Goal: Task Accomplishment & Management: Use online tool/utility

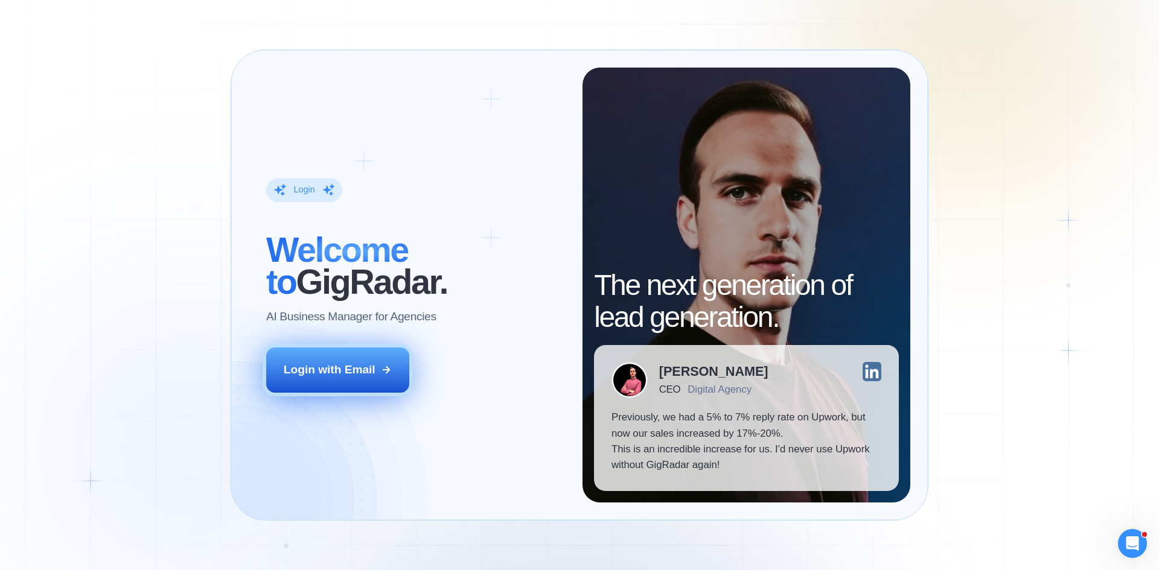
click at [295, 372] on div "Login with Email" at bounding box center [330, 370] width 92 height 16
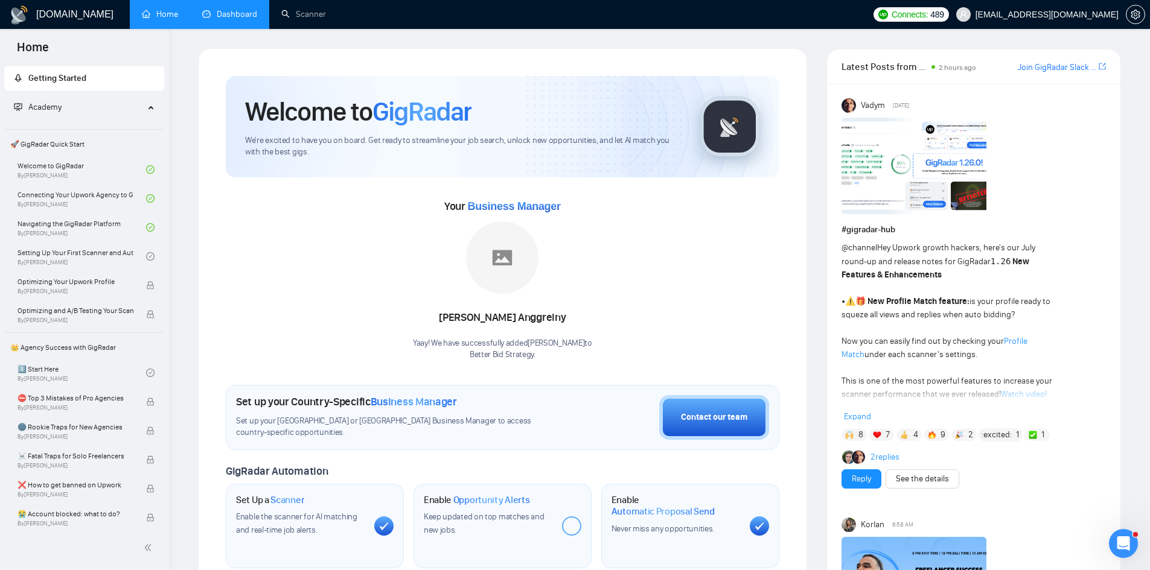
click at [233, 17] on link "Dashboard" at bounding box center [229, 14] width 55 height 10
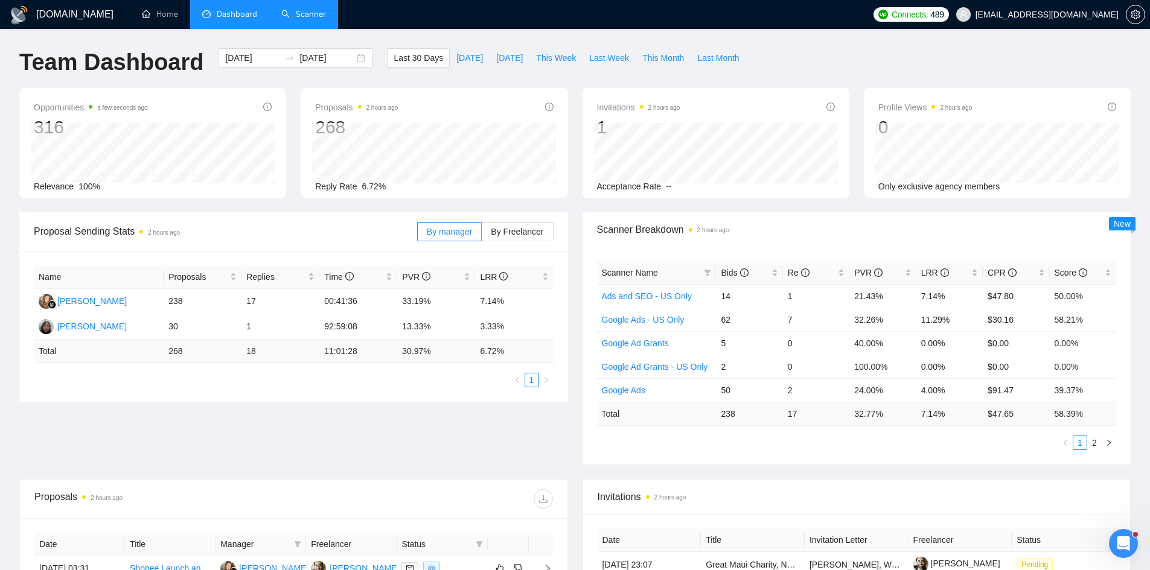
click at [312, 10] on link "Scanner" at bounding box center [303, 14] width 45 height 10
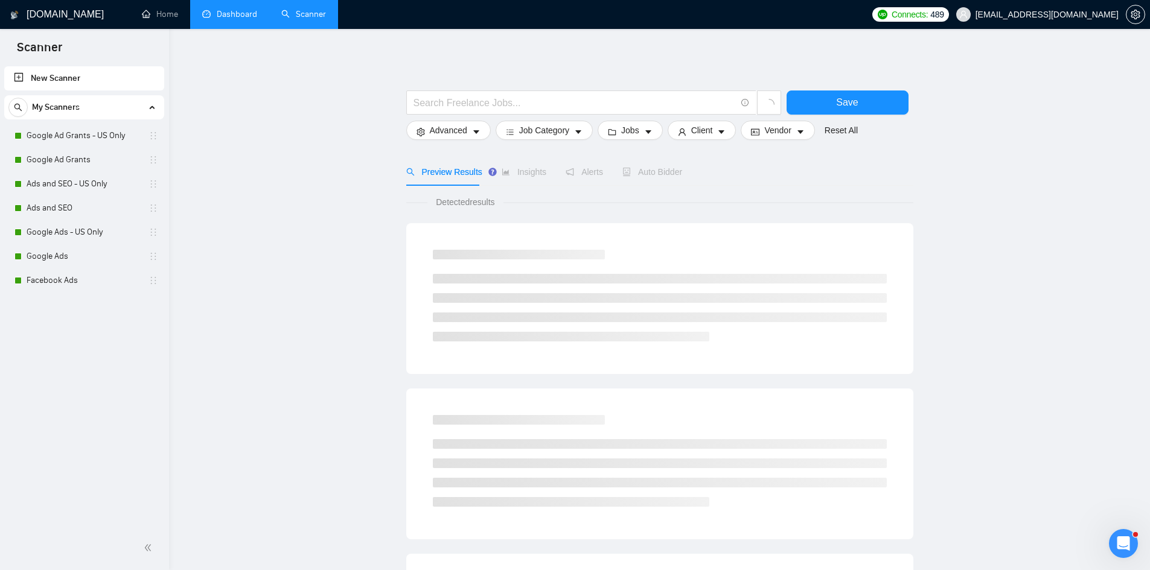
click at [219, 10] on link "Dashboard" at bounding box center [229, 14] width 55 height 10
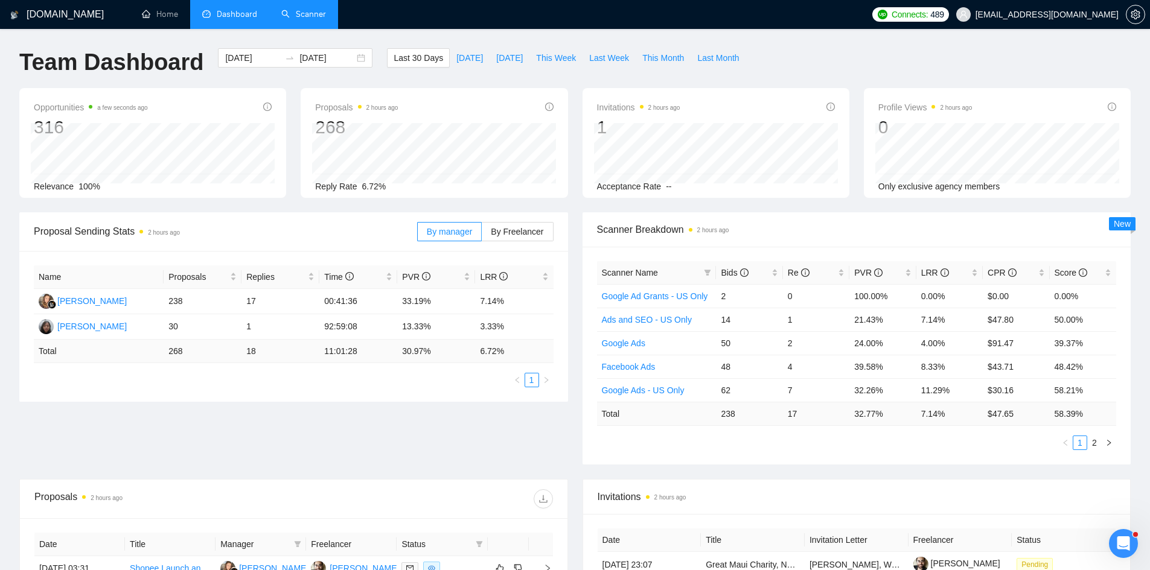
click at [284, 10] on link "Scanner" at bounding box center [303, 14] width 45 height 10
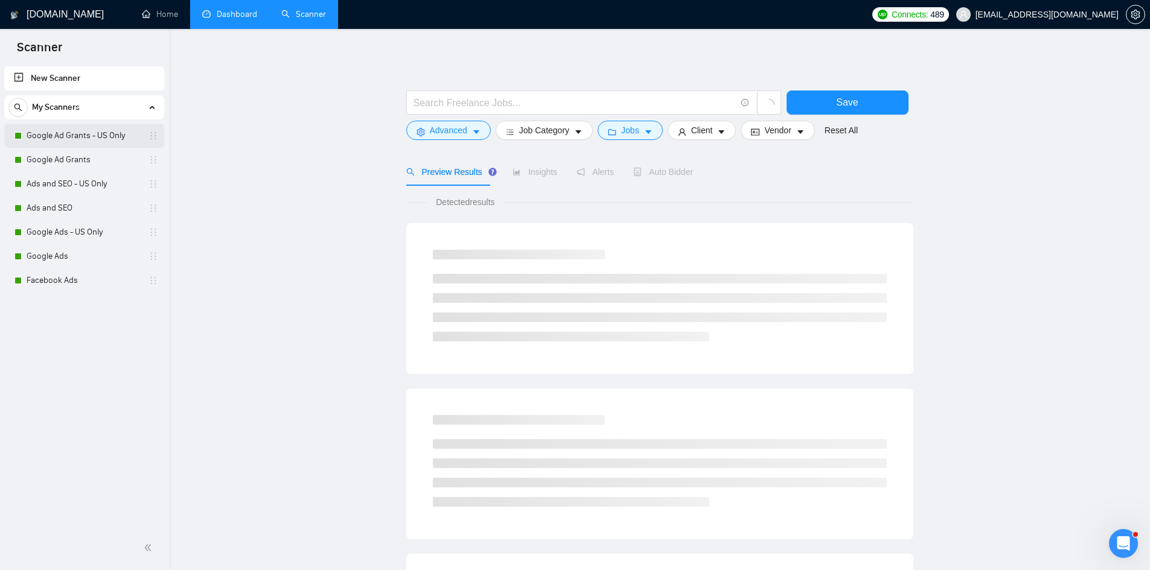
click at [87, 135] on link "Google Ad Grants - US Only" at bounding box center [84, 136] width 115 height 24
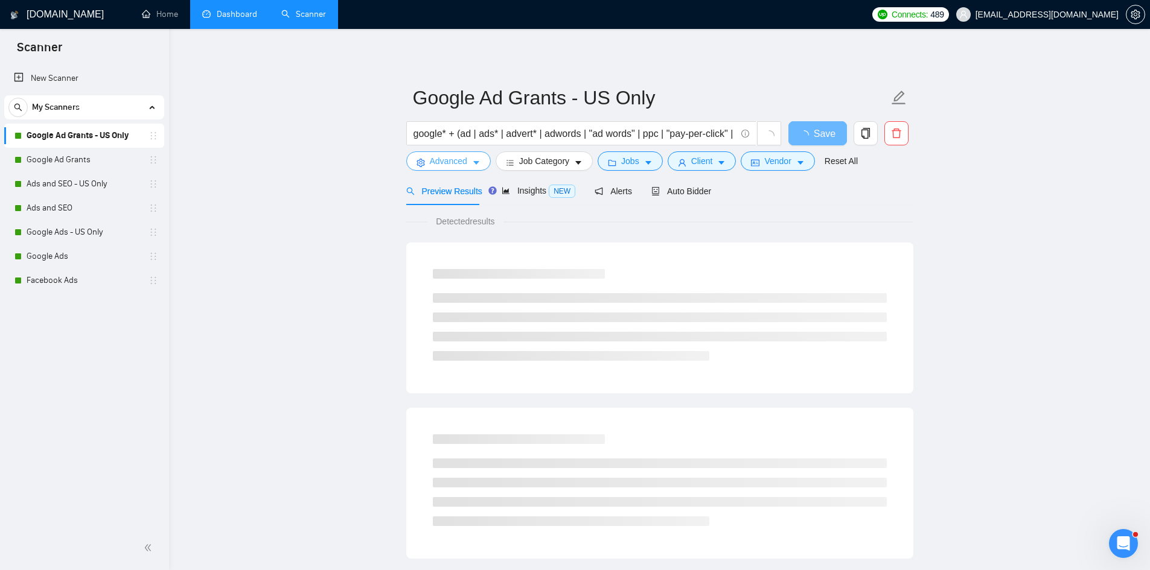
click at [445, 164] on span "Advanced" at bounding box center [448, 161] width 37 height 13
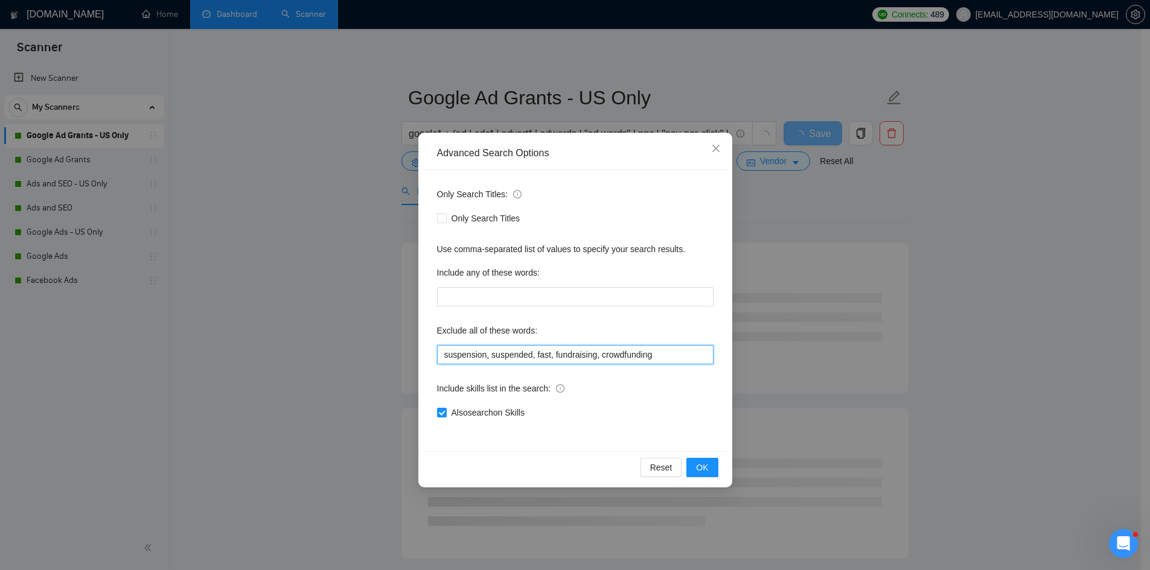
click at [666, 355] on input "suspension, suspended, fast, fundraising, crowdfunding" at bounding box center [575, 354] width 276 height 19
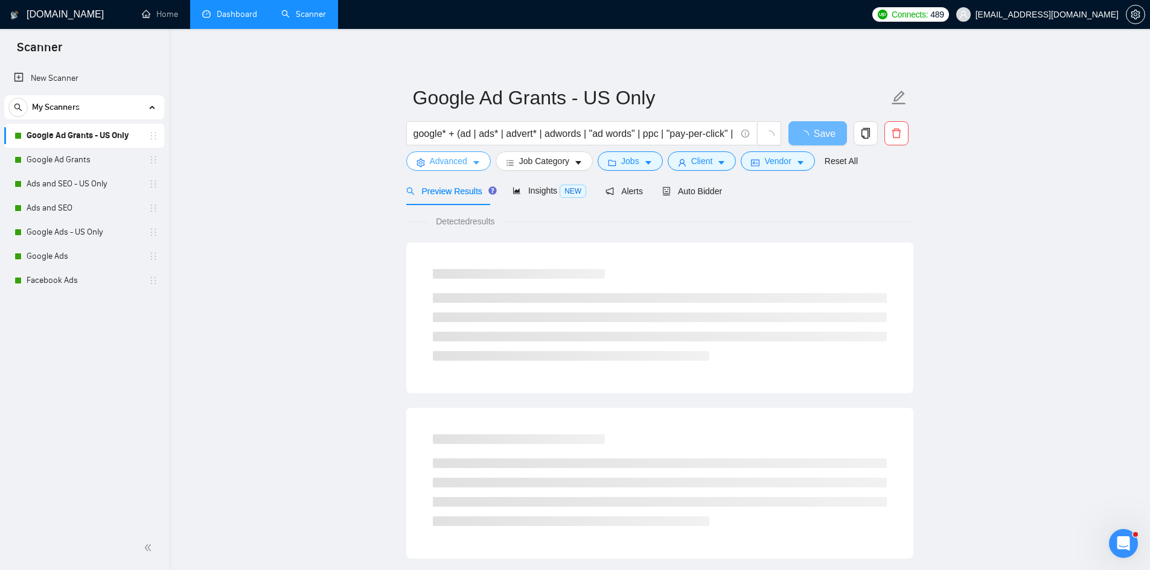
click at [423, 166] on icon "setting" at bounding box center [420, 163] width 8 height 8
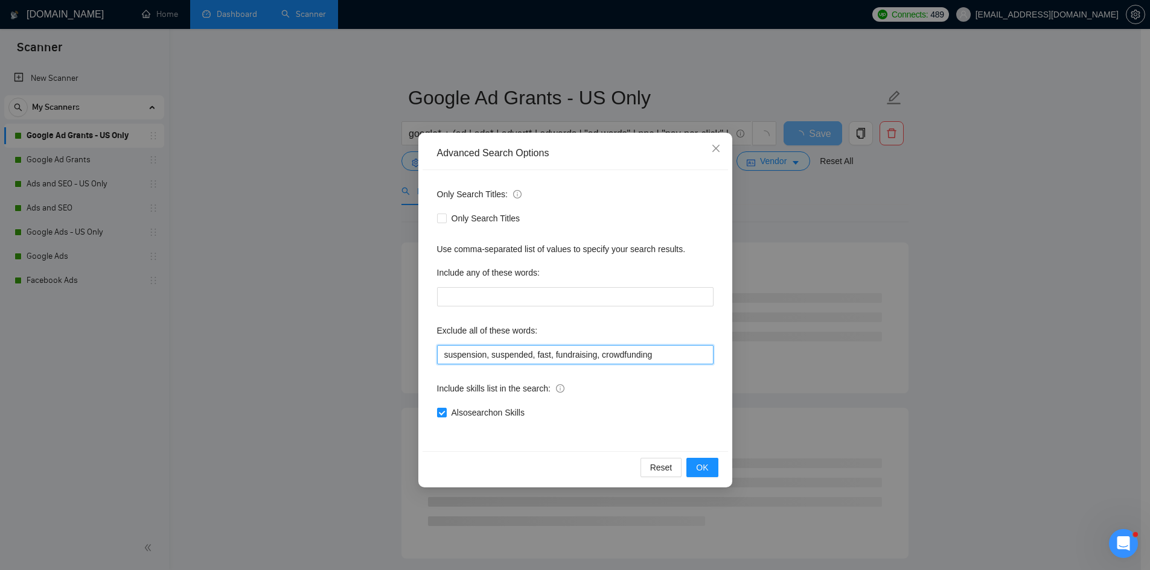
click at [657, 350] on input "suspension, suspended, fast, fundraising, crowdfunding" at bounding box center [575, 354] width 276 height 19
type input "canceled, cancelled, restore, reactivate, reinstate, suspension, suspended, fas…"
click at [706, 470] on span "OK" at bounding box center [702, 467] width 12 height 13
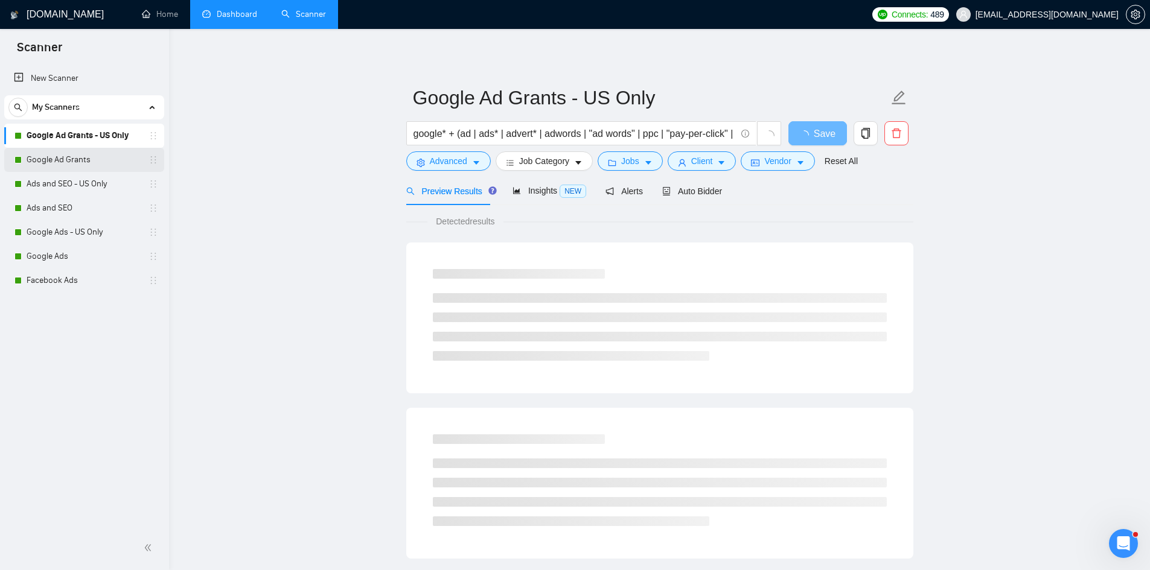
click at [49, 167] on link "Google Ad Grants" at bounding box center [84, 160] width 115 height 24
click at [812, 135] on span "loading" at bounding box center [806, 135] width 14 height 10
click at [444, 162] on span "Advanced" at bounding box center [448, 161] width 37 height 13
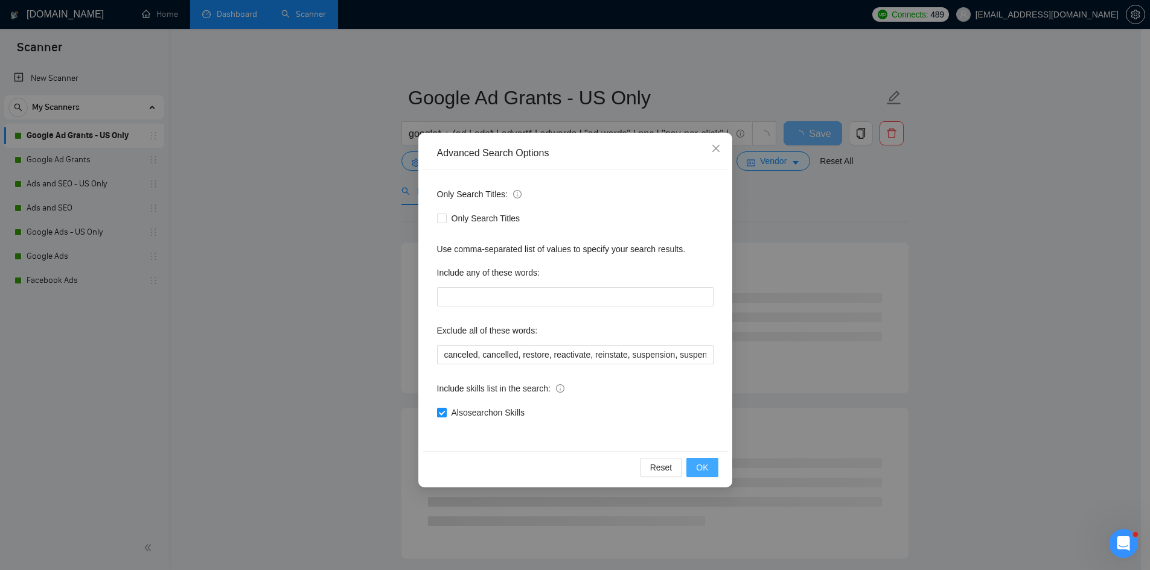
click at [703, 468] on span "OK" at bounding box center [702, 467] width 12 height 13
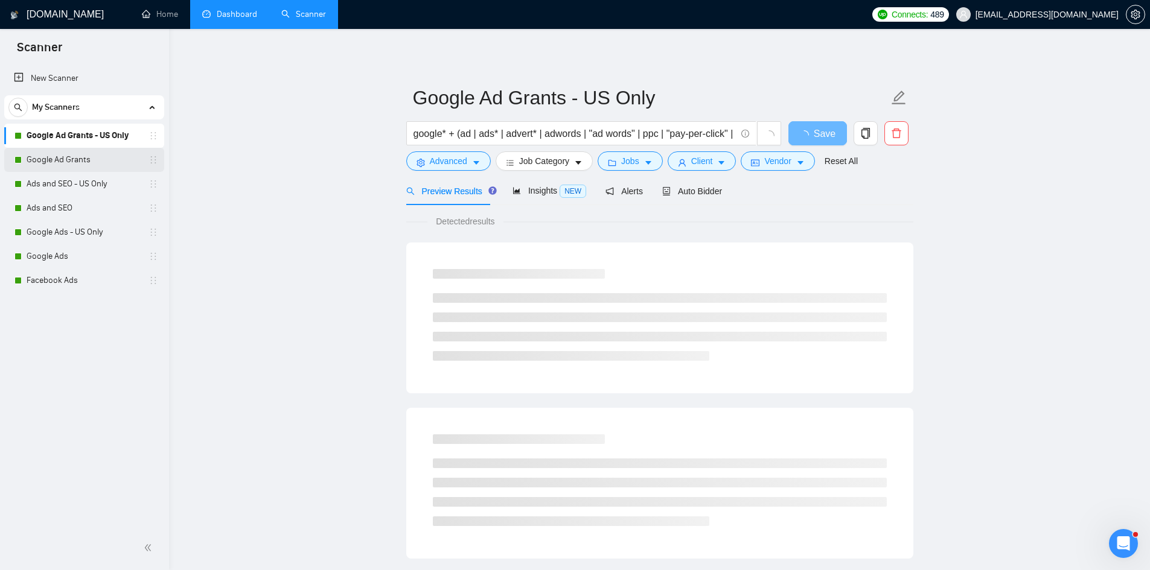
click at [72, 169] on link "Google Ad Grants" at bounding box center [84, 160] width 115 height 24
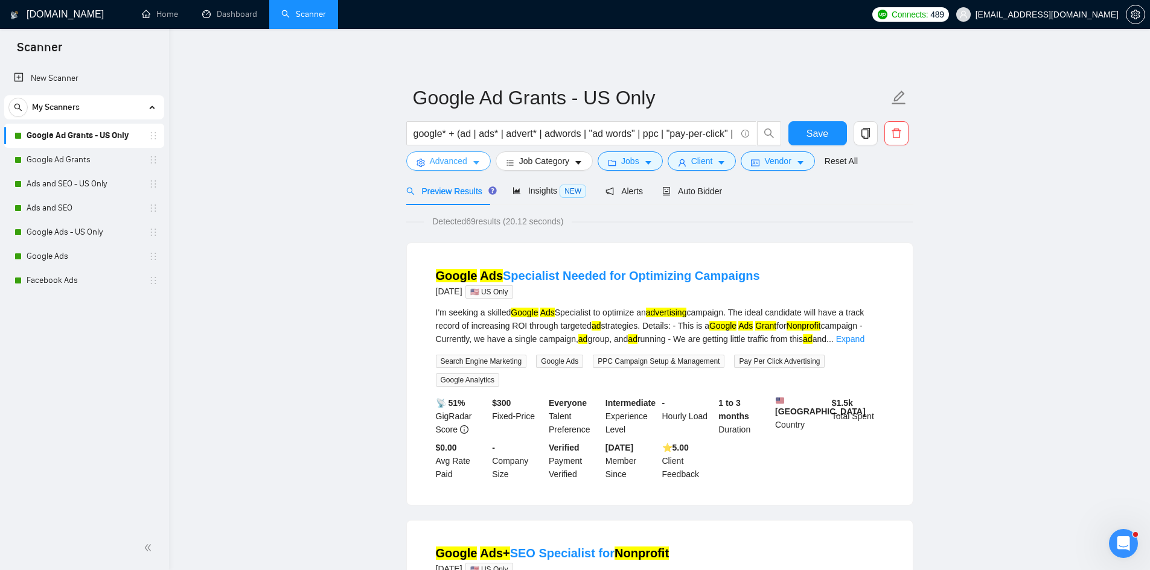
click at [439, 164] on span "Advanced" at bounding box center [448, 161] width 37 height 13
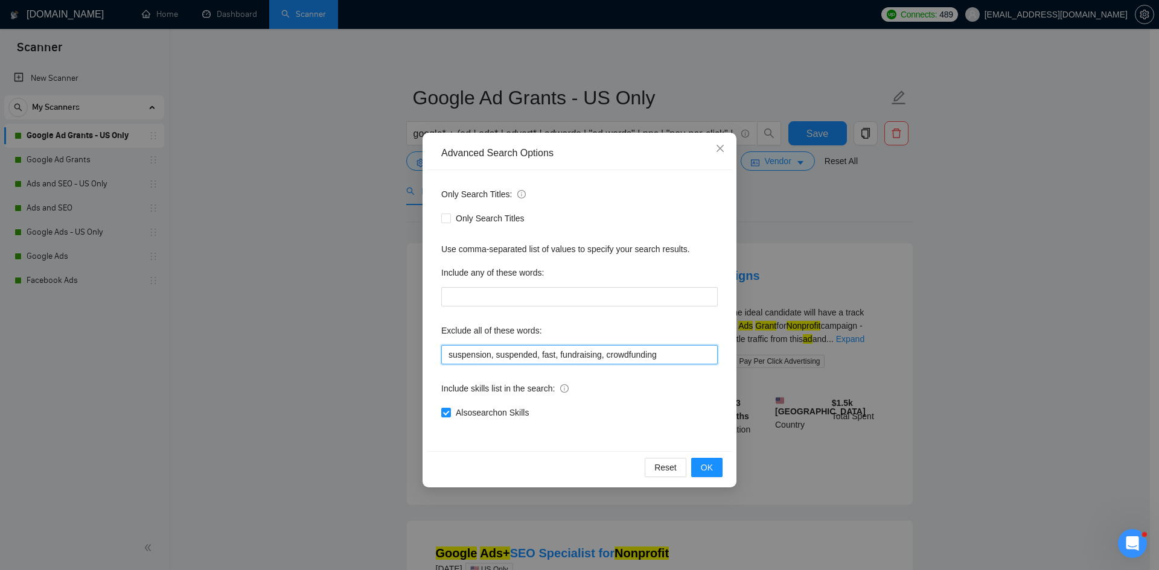
click at [446, 354] on input "suspension, suspended, fast, fundraising, crowdfunding" at bounding box center [579, 354] width 276 height 19
paste input "canceled, cancelled, restore, reactivate, reinstate,"
type input "canceled, cancelled, restore, reactivate, reinstate, suspension, suspended, fas…"
click at [715, 475] on button "OK" at bounding box center [706, 467] width 31 height 19
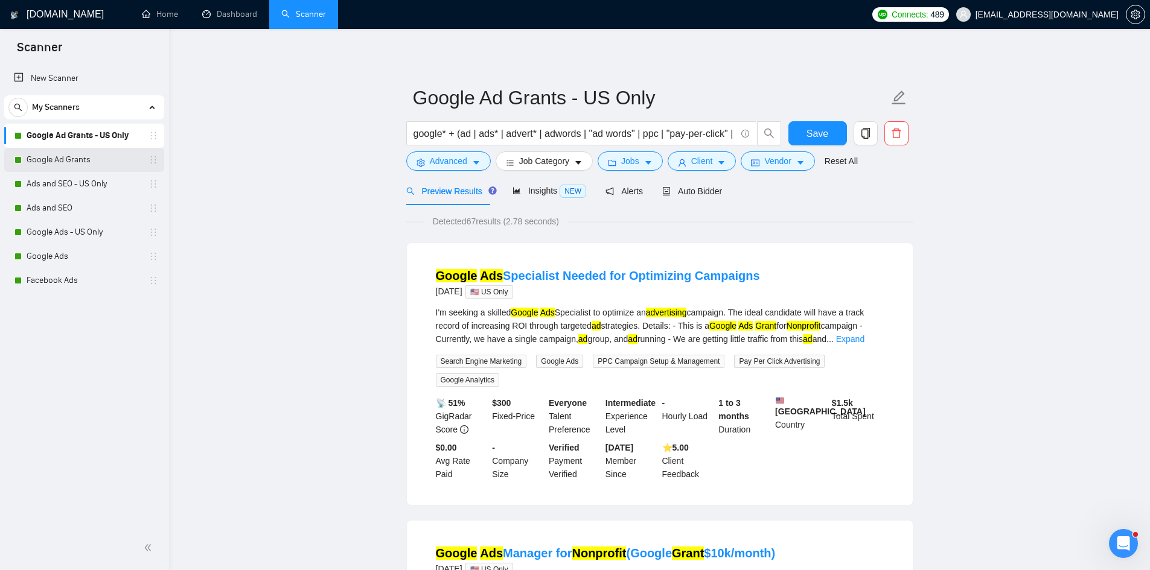
click at [68, 159] on link "Google Ad Grants" at bounding box center [84, 160] width 115 height 24
click at [819, 130] on span "Save" at bounding box center [817, 133] width 22 height 15
click at [59, 160] on link "Google Ad Grants" at bounding box center [84, 160] width 115 height 24
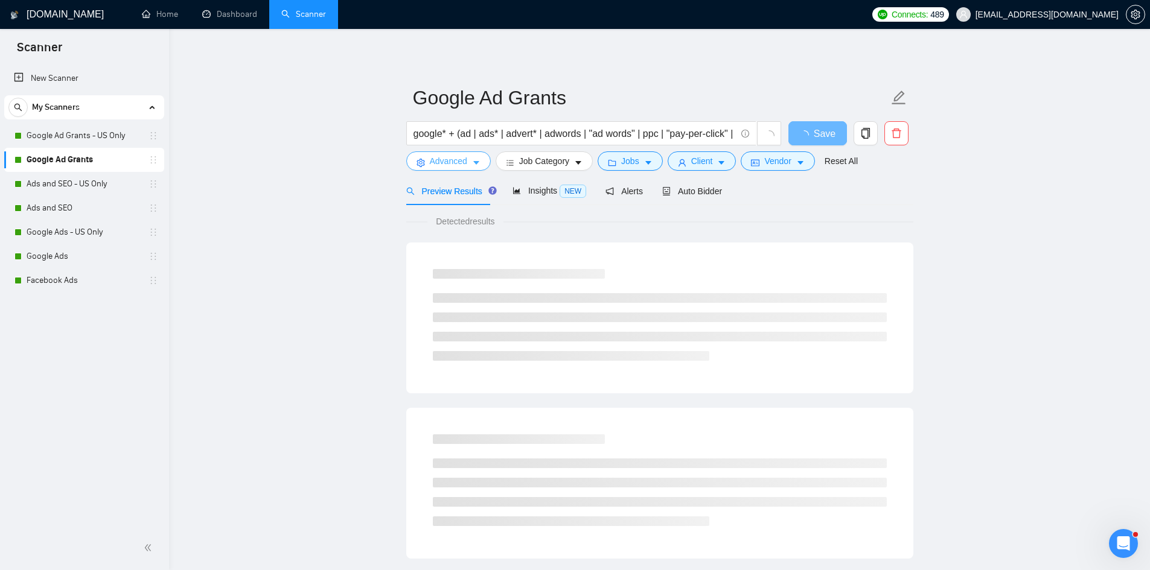
click at [445, 163] on span "Advanced" at bounding box center [448, 161] width 37 height 13
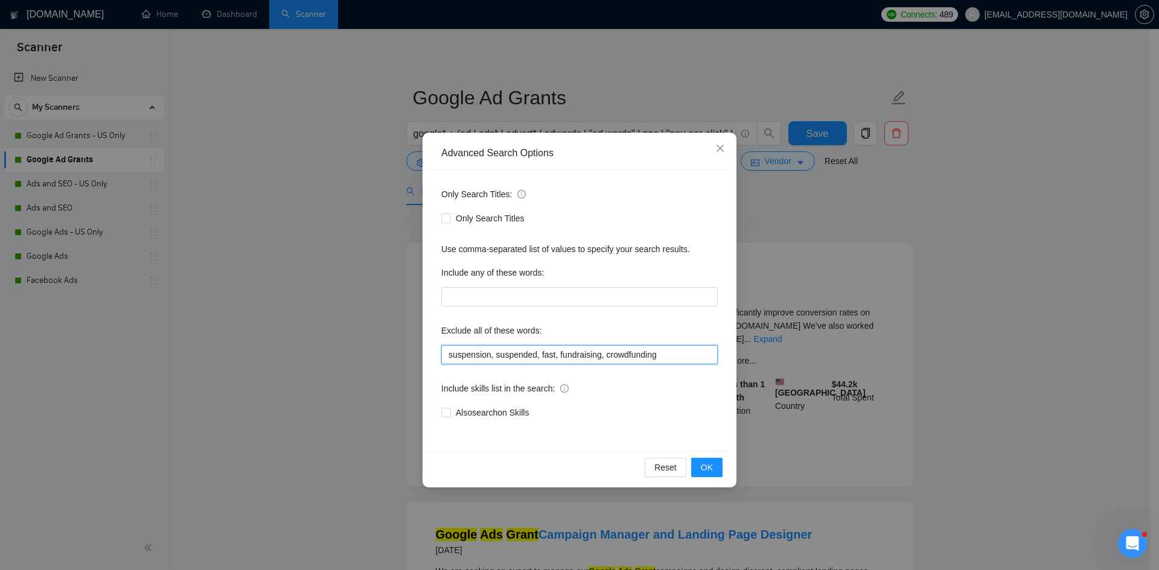
click at [448, 358] on input "suspension, suspended, fast, fundraising, crowdfunding" at bounding box center [579, 354] width 276 height 19
paste input "canceled, cancelled, restore, reactivate, reinstate,"
type input "canceled, cancelled, restore, reactivate, reinstate, suspension, suspended, fas…"
click at [718, 464] on button "OK" at bounding box center [706, 467] width 31 height 19
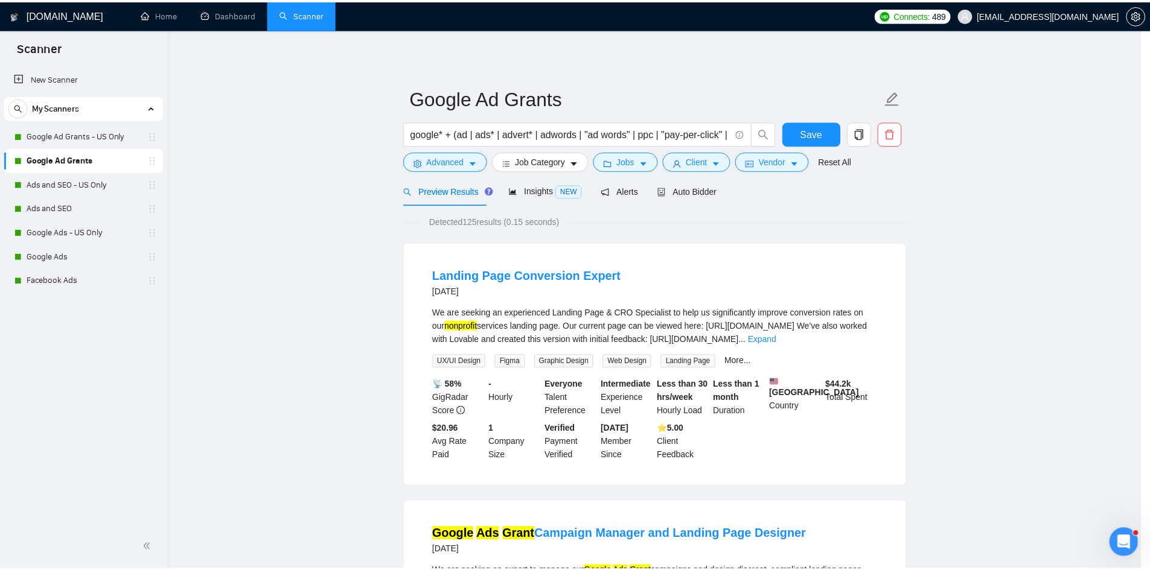
scroll to position [0, 0]
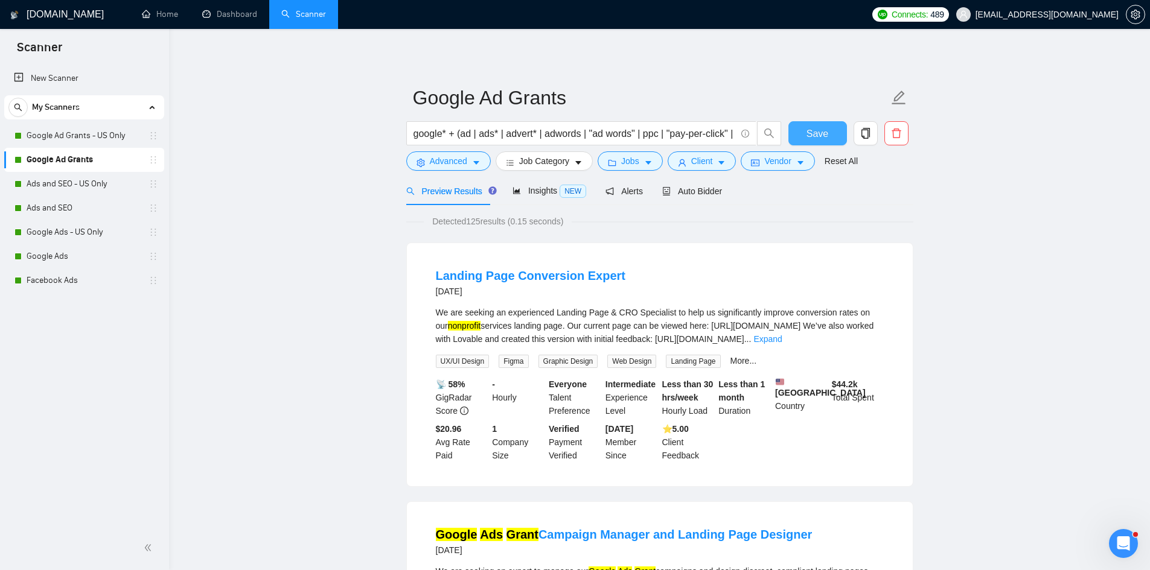
click at [811, 132] on span "Save" at bounding box center [817, 133] width 22 height 15
click at [812, 139] on span "Save" at bounding box center [817, 133] width 22 height 15
click at [77, 182] on link "Ads and SEO - US Only" at bounding box center [84, 184] width 115 height 24
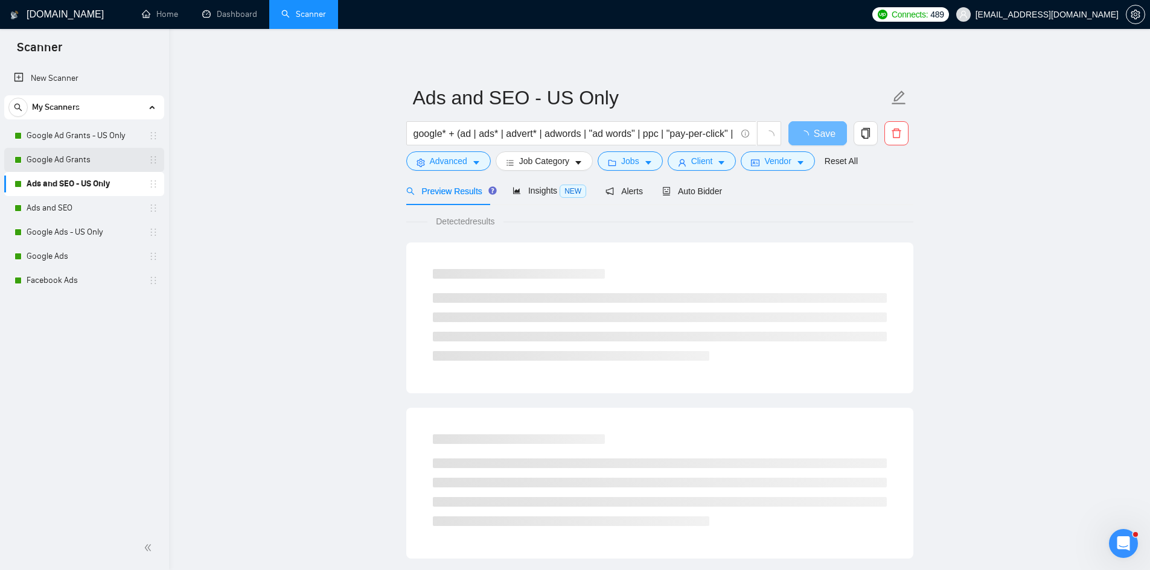
click at [80, 162] on link "Google Ad Grants" at bounding box center [84, 160] width 115 height 24
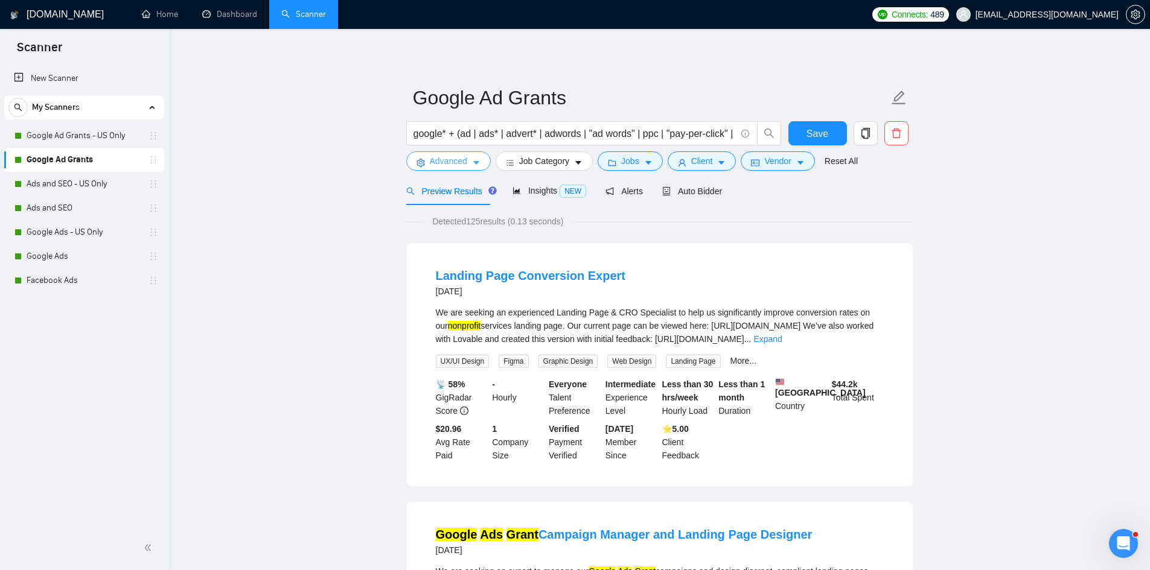
click at [446, 162] on span "Advanced" at bounding box center [448, 161] width 37 height 13
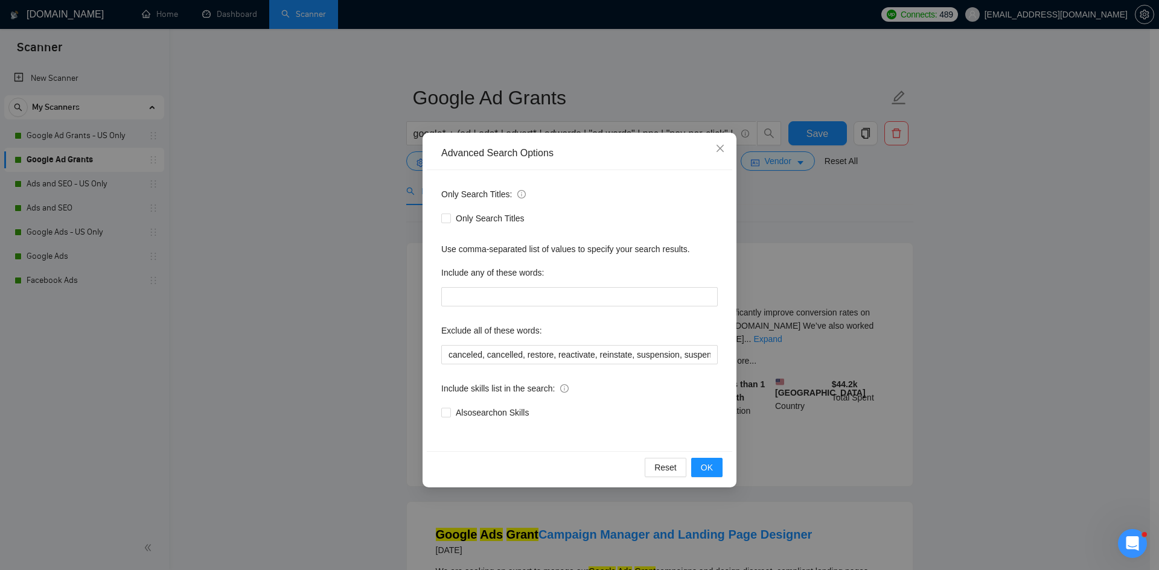
click at [307, 248] on div "Advanced Search Options Only Search Titles: Only Search Titles Use comma-separa…" at bounding box center [579, 285] width 1159 height 570
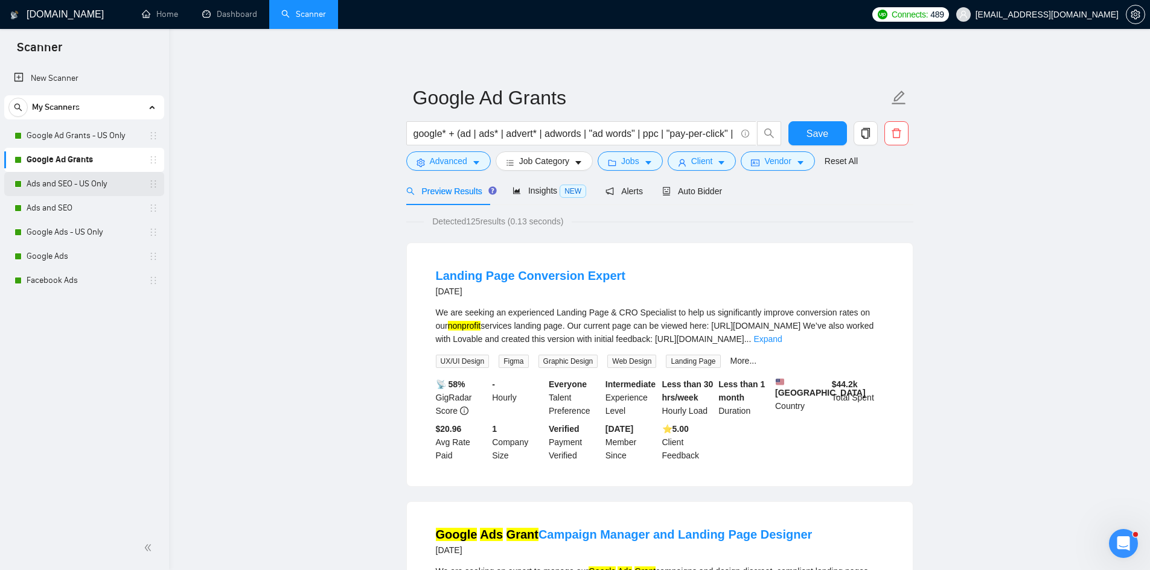
click at [75, 182] on link "Ads and SEO - US Only" at bounding box center [84, 184] width 115 height 24
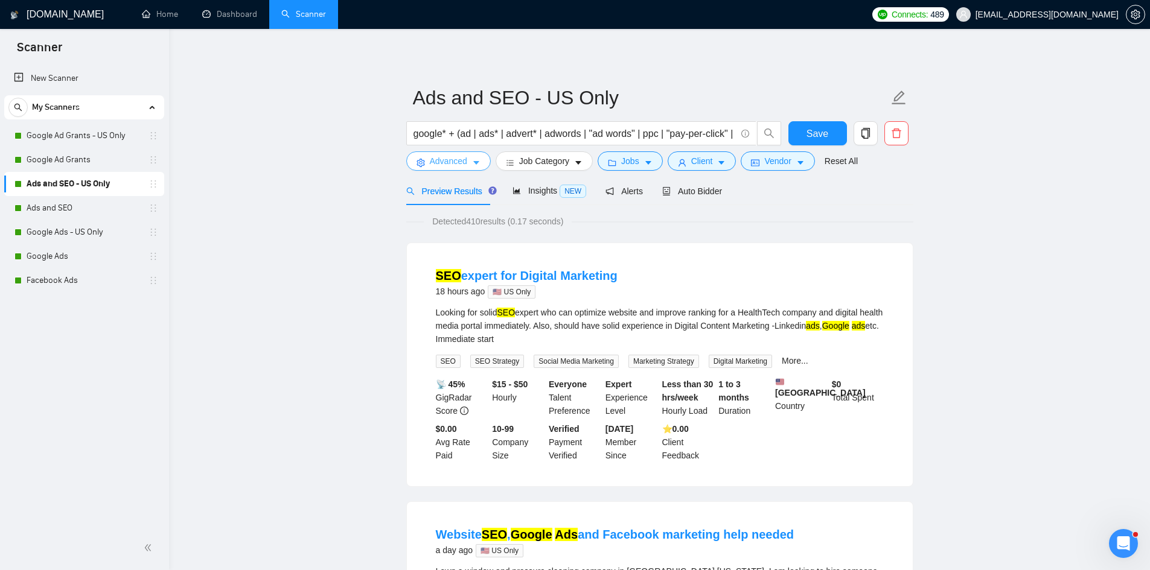
click at [439, 164] on span "Advanced" at bounding box center [448, 161] width 37 height 13
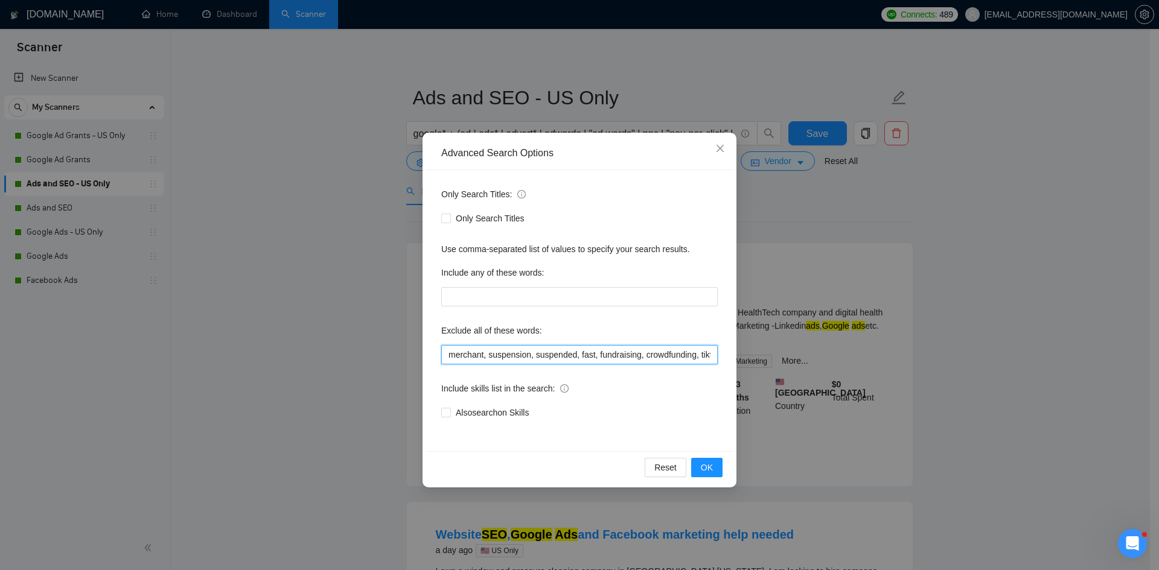
click at [450, 359] on input "merchant, suspension, suspended, fast, fundraising, crowdfunding, tiktok, tik, …" at bounding box center [579, 354] width 276 height 19
paste input "canceled, cancelled, restore, reactivate, reinstate,"
type input "canceled, cancelled, restore, reactivate, reinstate, merchant, suspension, susp…"
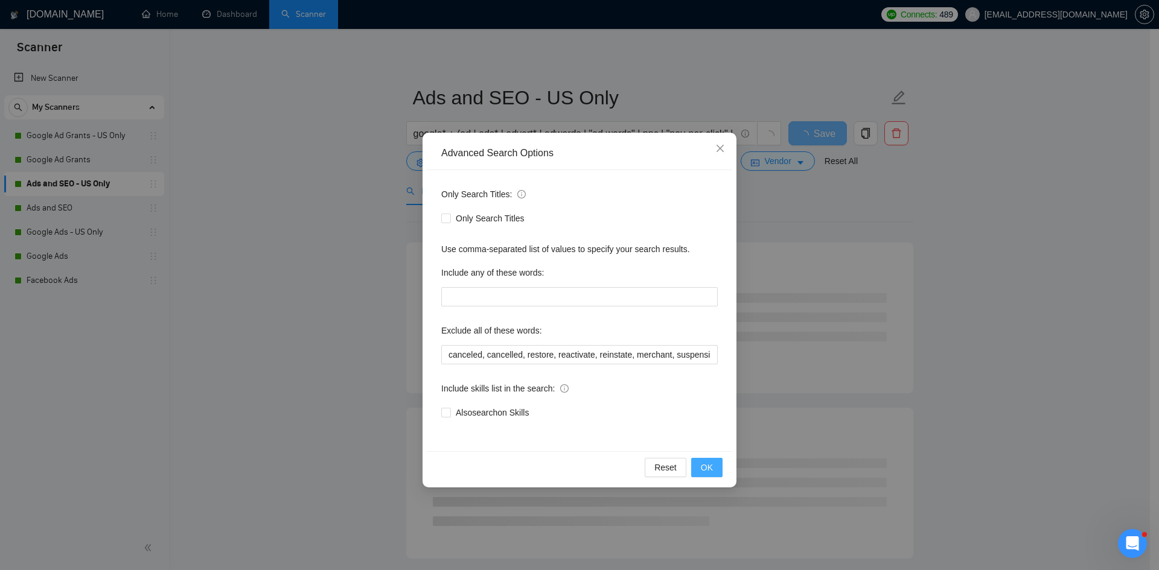
click at [712, 468] on span "OK" at bounding box center [707, 467] width 12 height 13
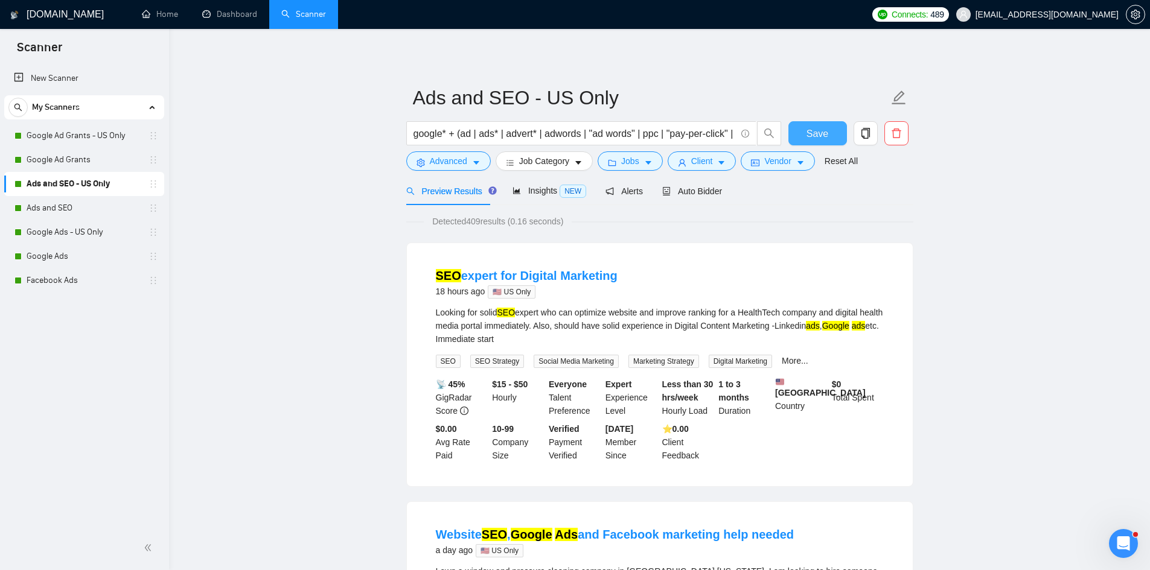
click at [817, 138] on span "Save" at bounding box center [817, 133] width 22 height 15
click at [58, 211] on link "Ads and SEO" at bounding box center [84, 208] width 115 height 24
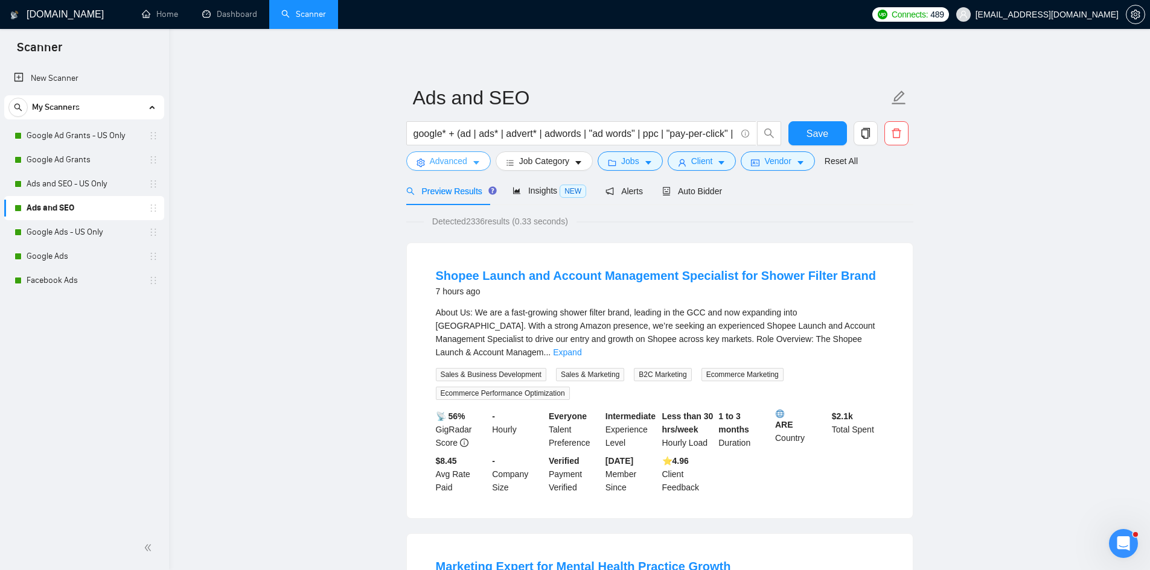
click at [435, 162] on span "Advanced" at bounding box center [448, 161] width 37 height 13
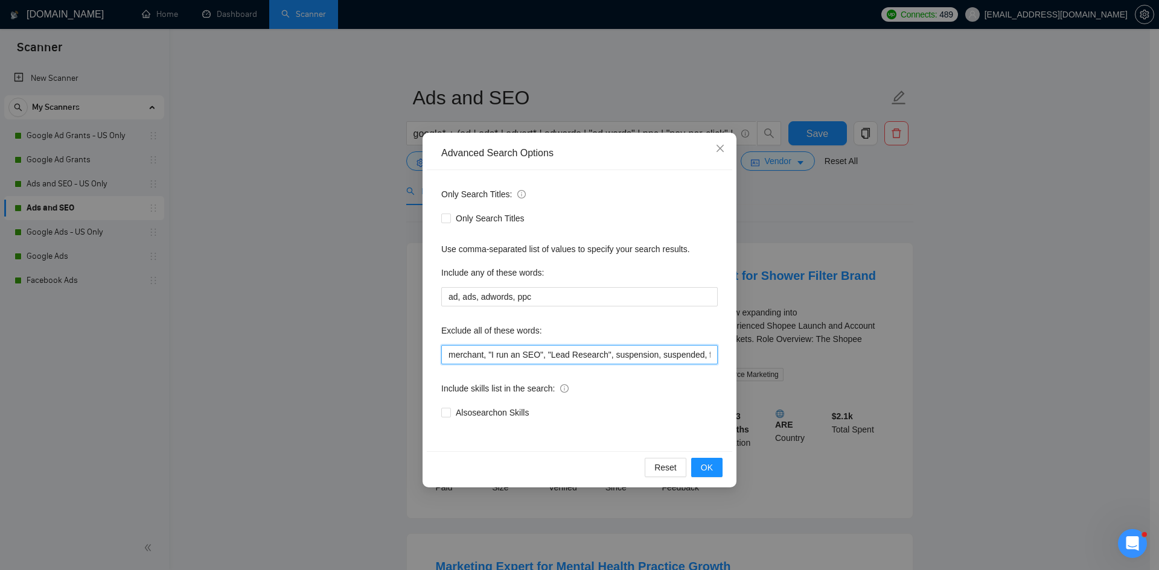
click at [448, 355] on input "merchant, "I run an SEO", "Lead Research", suspension, suspended, fast, fundrai…" at bounding box center [579, 354] width 276 height 19
paste input "canceled, cancelled, restore, reactivate, reinstate,"
type input "canceled, cancelled, restore, reactivate, reinstate, merchant, "I run an SEO", …"
click at [712, 471] on span "OK" at bounding box center [707, 467] width 12 height 13
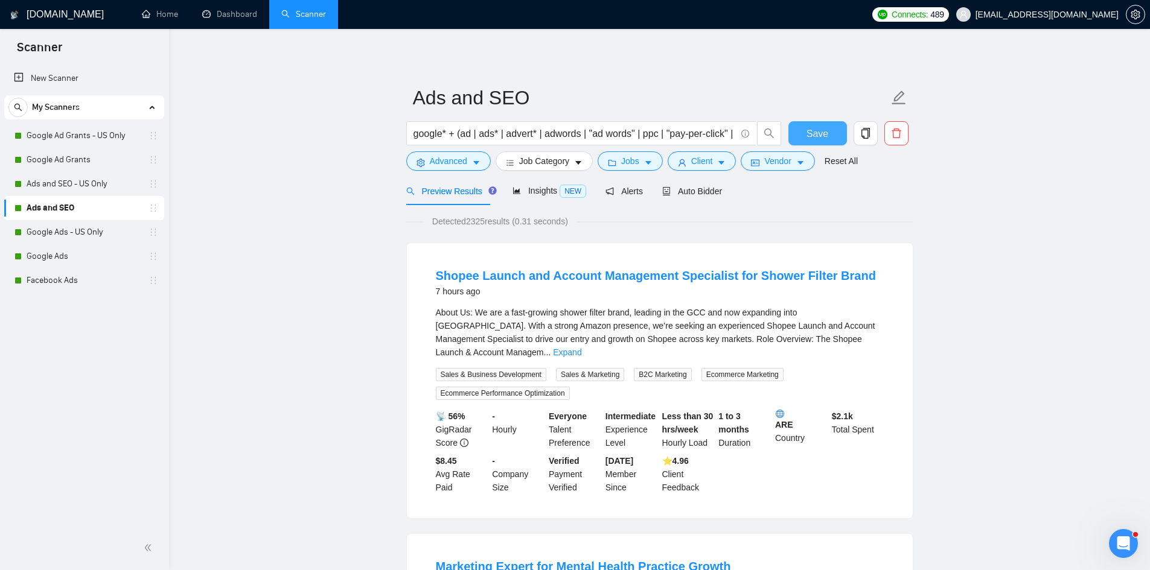
click at [828, 130] on button "Save" at bounding box center [817, 133] width 59 height 24
click at [83, 237] on link "Google Ads - US Only" at bounding box center [84, 232] width 115 height 24
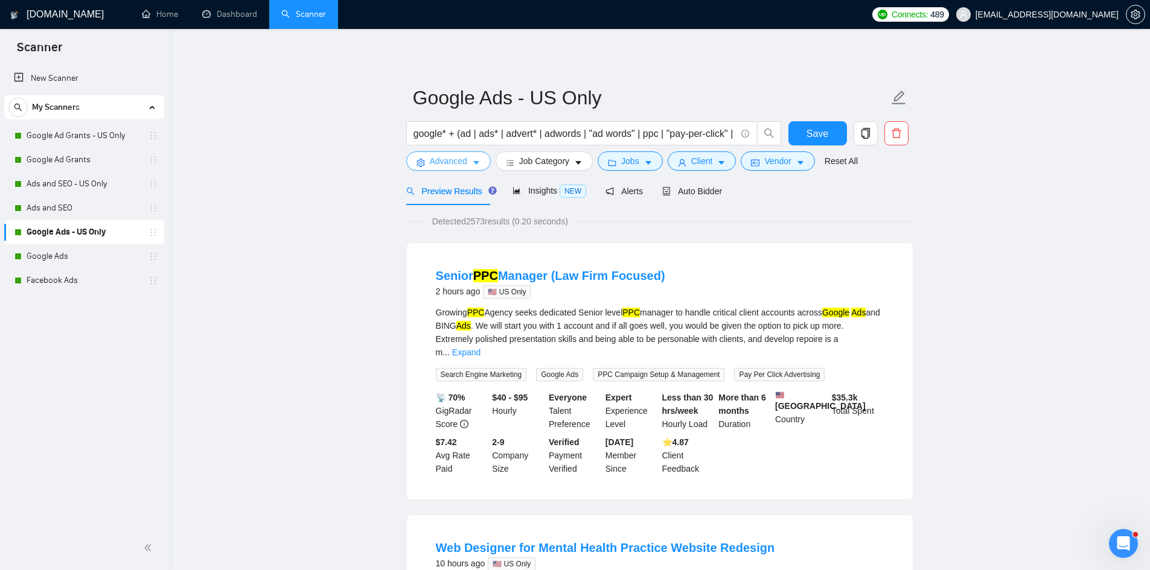
click at [431, 157] on span "Advanced" at bounding box center [448, 161] width 37 height 13
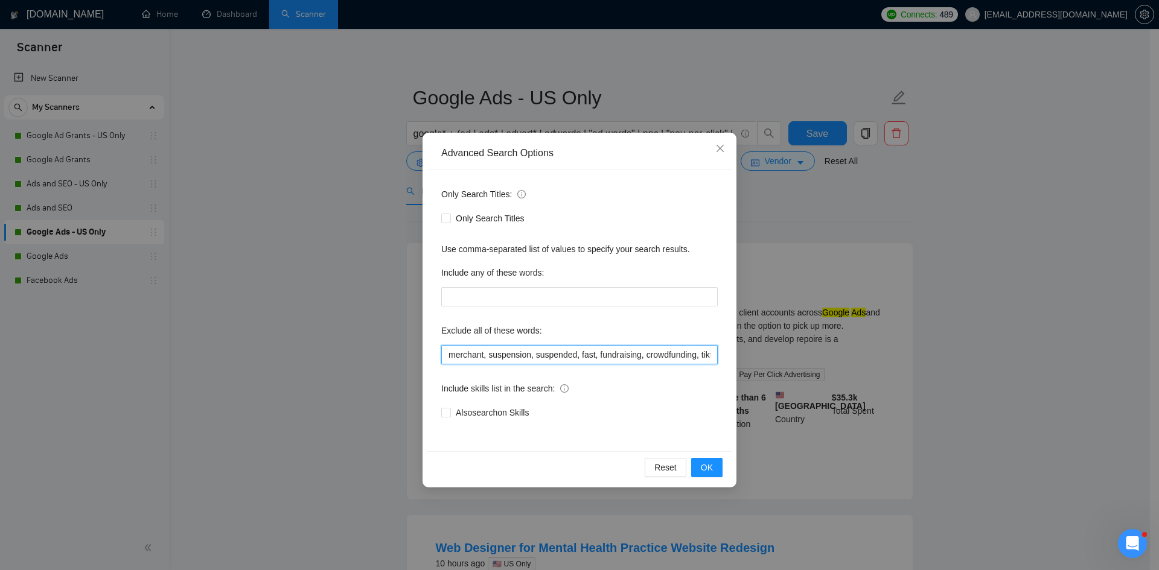
click at [450, 353] on input "merchant, suspension, suspended, fast, fundraising, crowdfunding, tiktok, tik, …" at bounding box center [579, 354] width 276 height 19
paste input "canceled, cancelled, restore, reactivate, reinstate,"
type input "canceled, cancelled, restore, reactivate, reinstate, merchant, suspension, susp…"
click at [707, 459] on button "OK" at bounding box center [706, 467] width 31 height 19
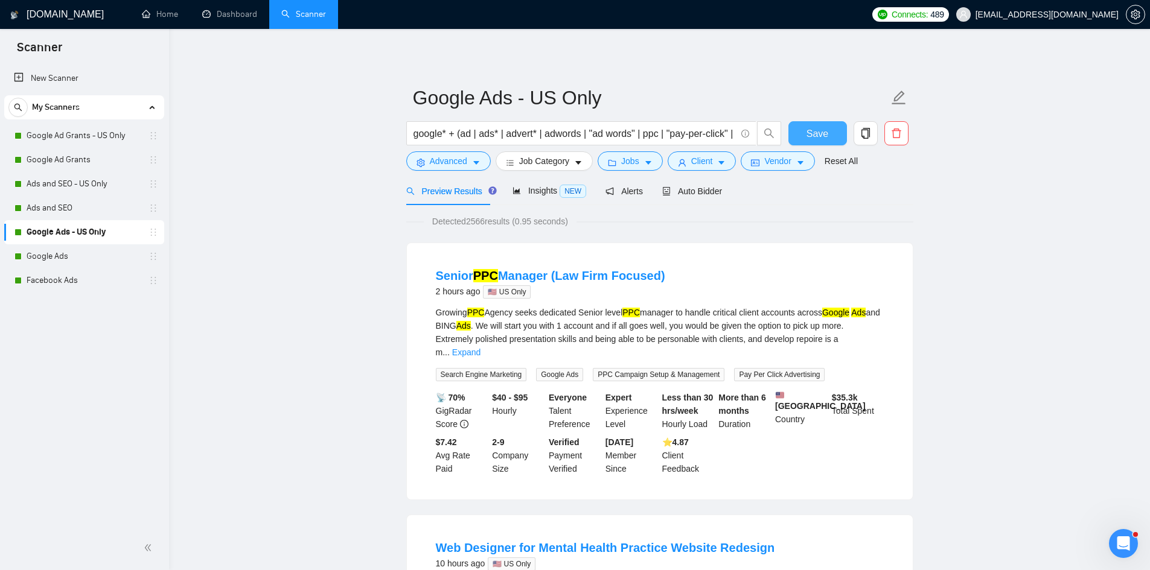
click at [817, 137] on span "Save" at bounding box center [817, 133] width 22 height 15
click at [76, 254] on link "Google Ads" at bounding box center [84, 256] width 115 height 24
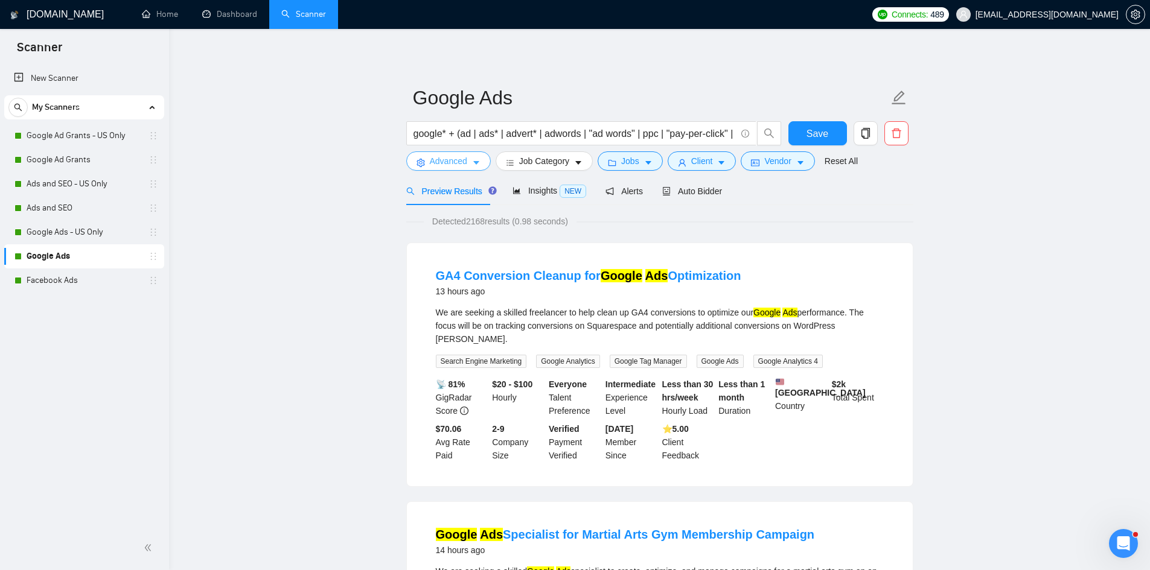
click at [442, 159] on span "Advanced" at bounding box center [448, 161] width 37 height 13
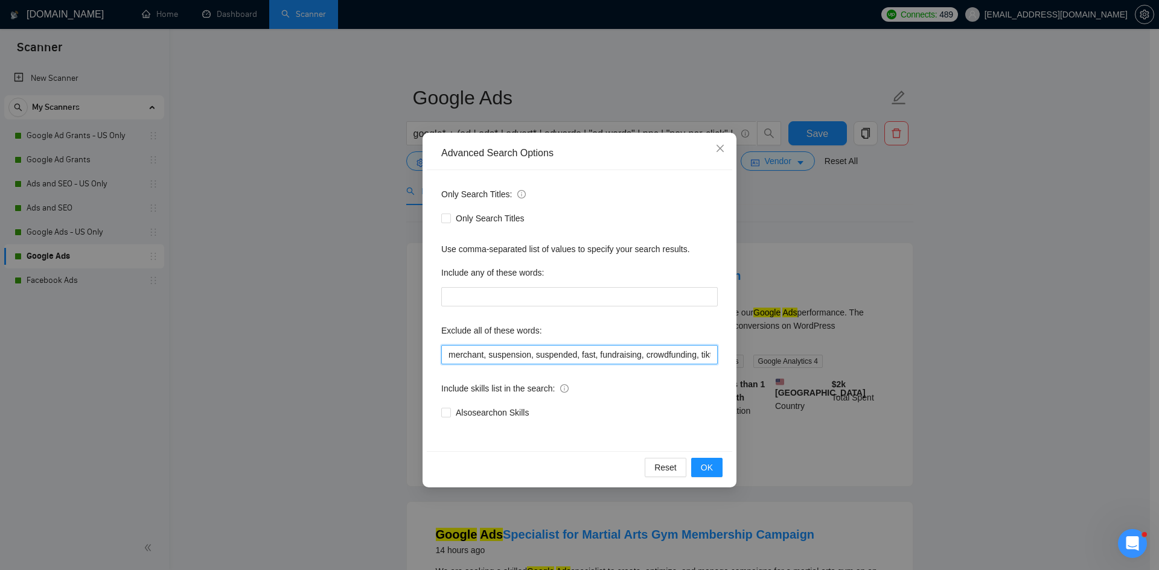
click at [450, 353] on input "merchant, suspension, suspended, fast, fundraising, crowdfunding, tiktok, tik, …" at bounding box center [579, 354] width 276 height 19
paste input "canceled, cancelled, restore, reactivate, reinstate,"
type input "canceled, cancelled, restore, reactivate, reinstate, merchant, suspension, susp…"
click at [707, 466] on span "OK" at bounding box center [707, 467] width 12 height 13
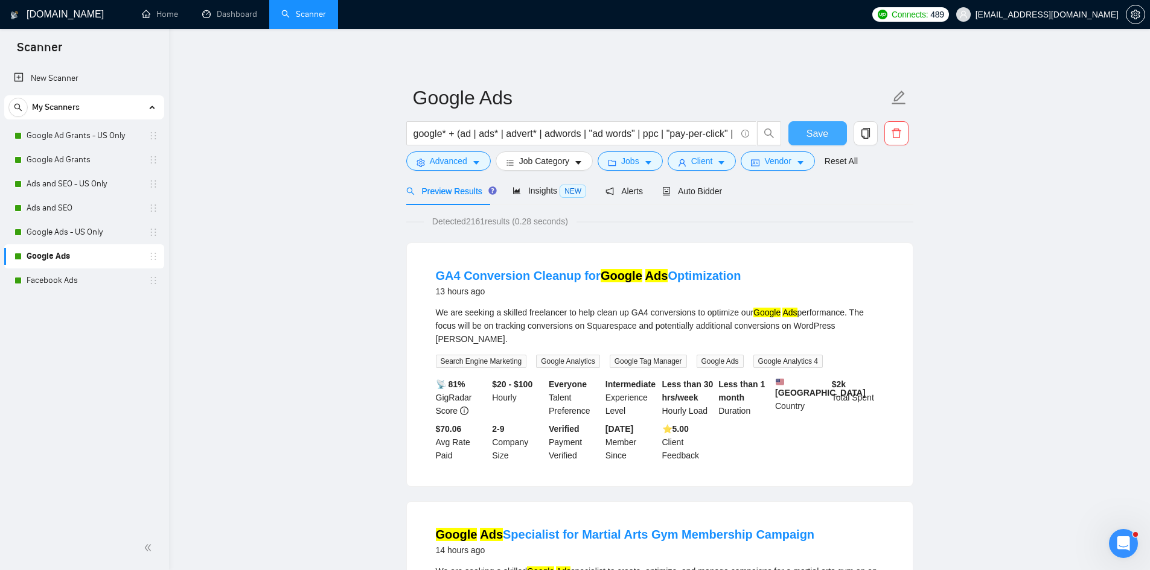
click at [818, 135] on span "Save" at bounding box center [817, 133] width 22 height 15
click at [89, 285] on link "Facebook Ads" at bounding box center [84, 281] width 115 height 24
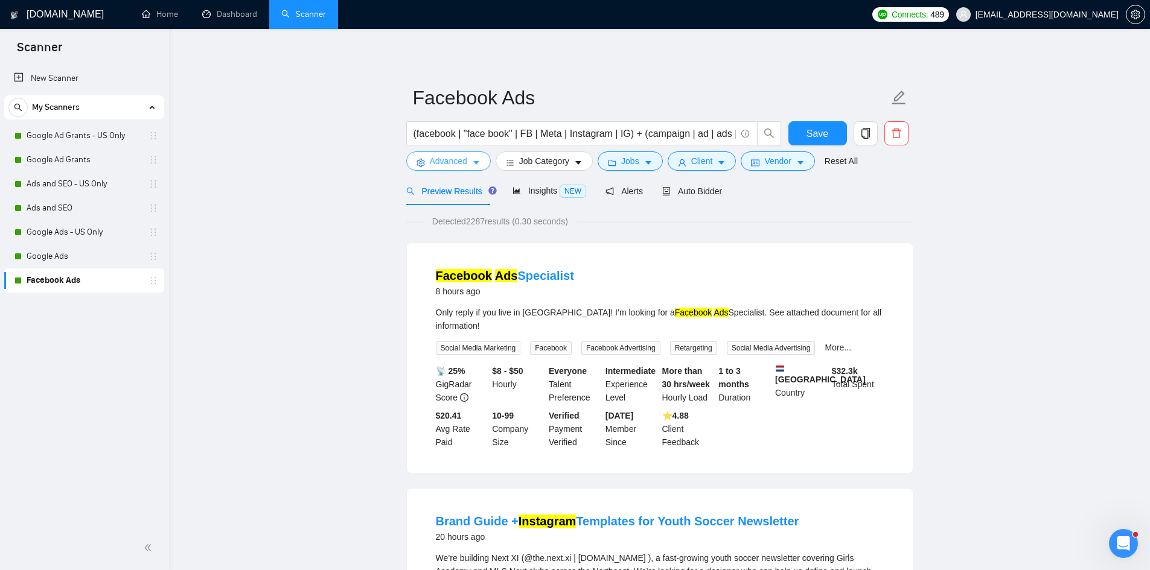
click at [436, 164] on span "Advanced" at bounding box center [448, 161] width 37 height 13
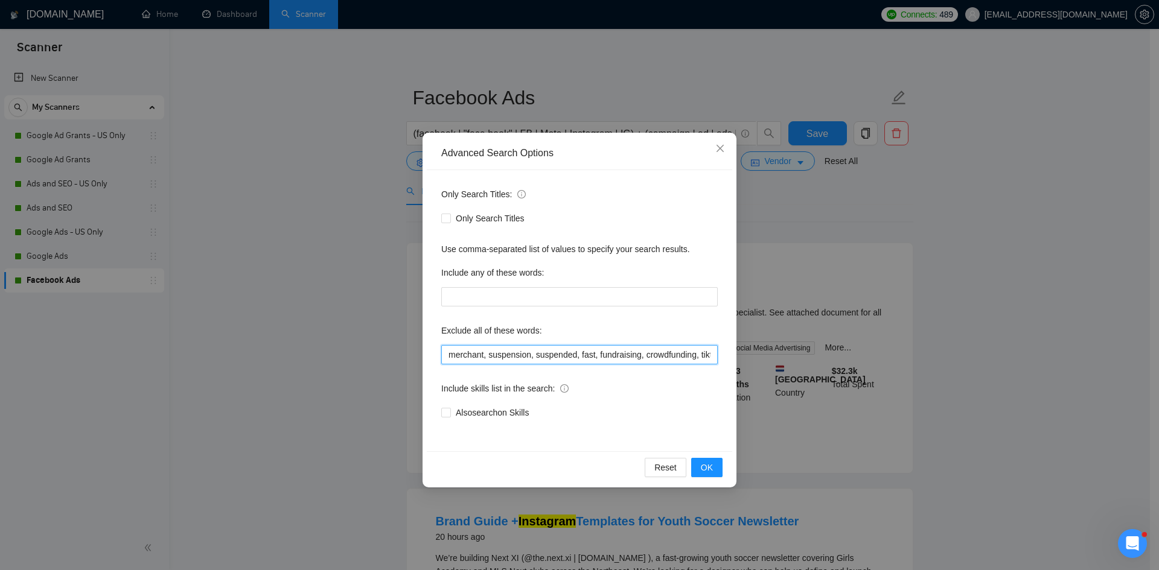
click at [451, 354] on input "merchant, suspension, suspended, fast, fundraising, crowdfunding, tiktok, tik, …" at bounding box center [579, 354] width 276 height 19
paste input "canceled, cancelled, restore, reactivate, reinstate,"
type input "canceled, cancelled, restore, reactivate, reinstate, merchant, suspension, susp…"
click at [716, 470] on button "OK" at bounding box center [706, 467] width 31 height 19
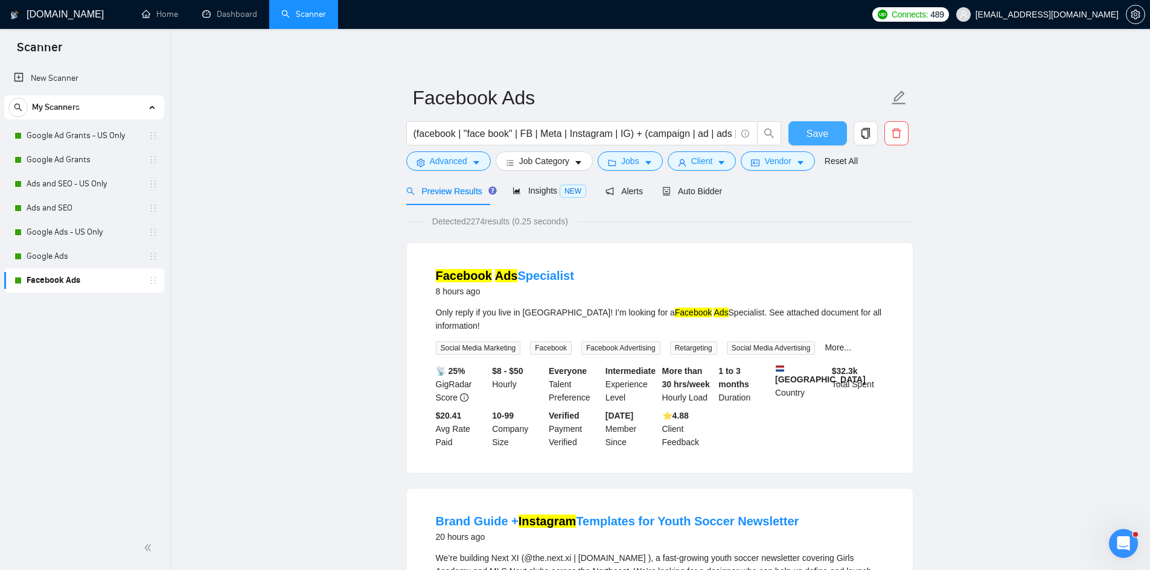
click at [826, 129] on span "Save" at bounding box center [817, 133] width 22 height 15
